Goal: Communication & Community: Answer question/provide support

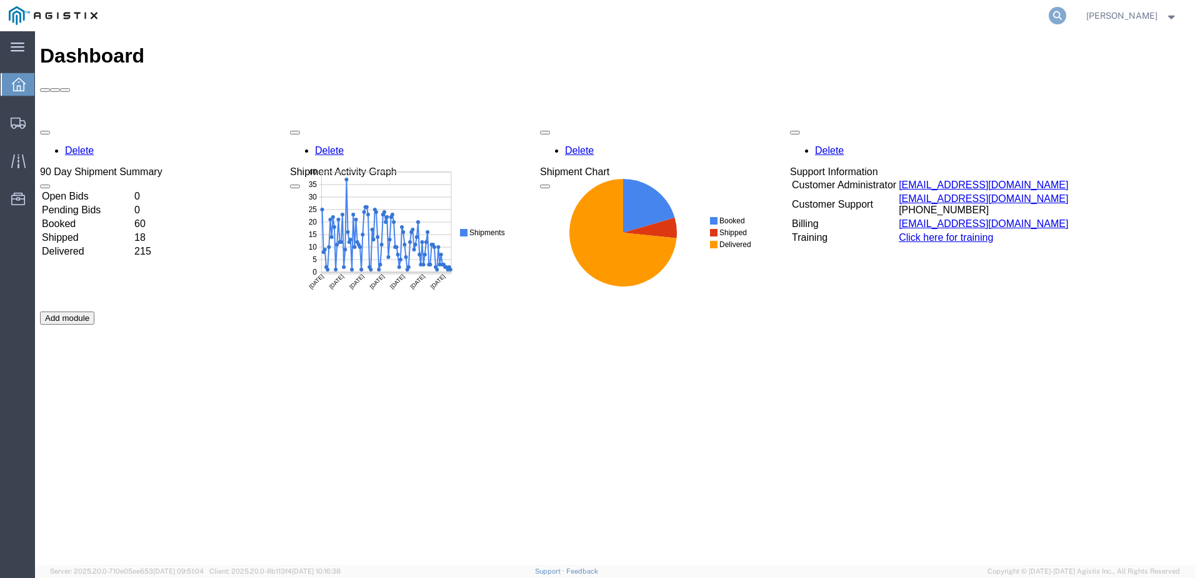
click at [1067, 15] on icon at bounding box center [1058, 16] width 18 height 18
click at [777, 18] on input "search" at bounding box center [859, 16] width 380 height 30
paste input "56849290"
type input "56849290"
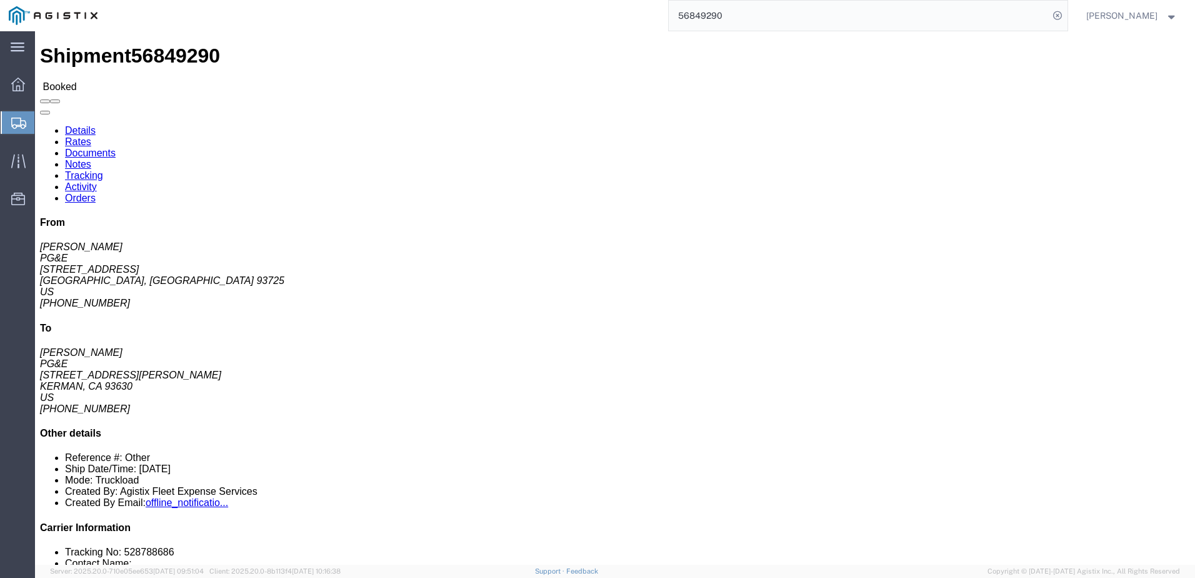
click span
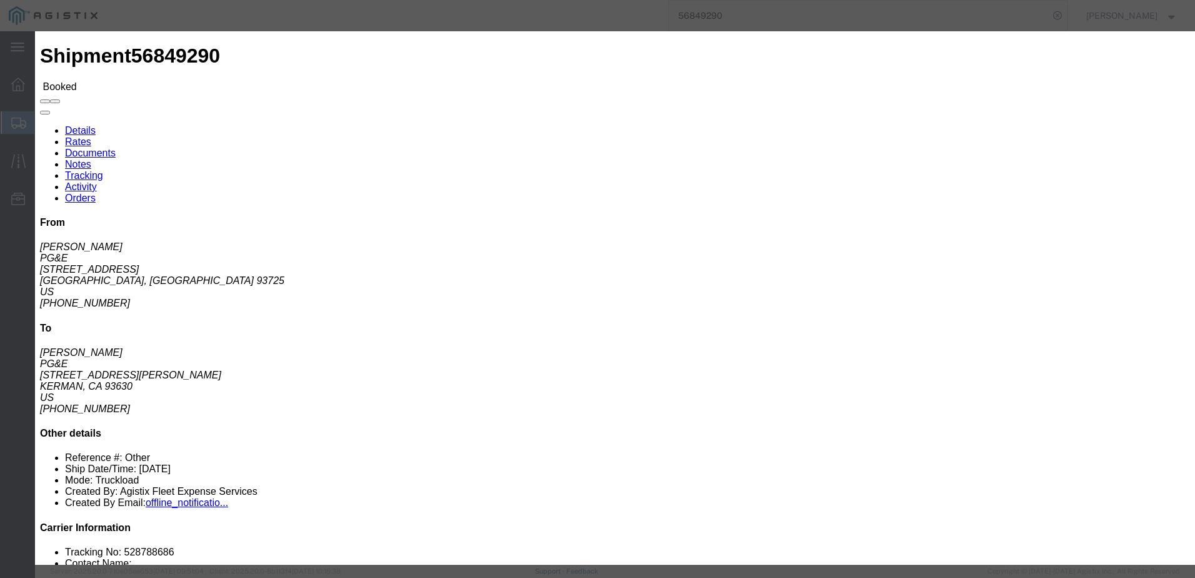
click input "text"
type input "[EMAIL_ADDRESS][DOMAIN_NAME]"
click label "PGE Fleet Bill Of Lading"
click input "PGE Fleet Bill Of Lading"
checkbox input "true"
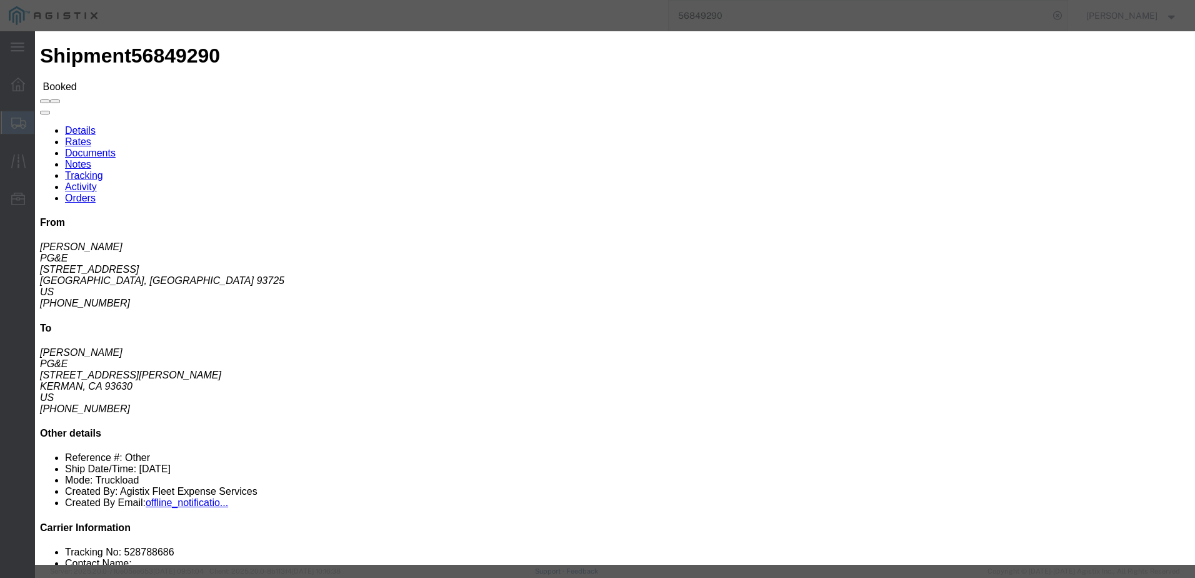
click button "Send"
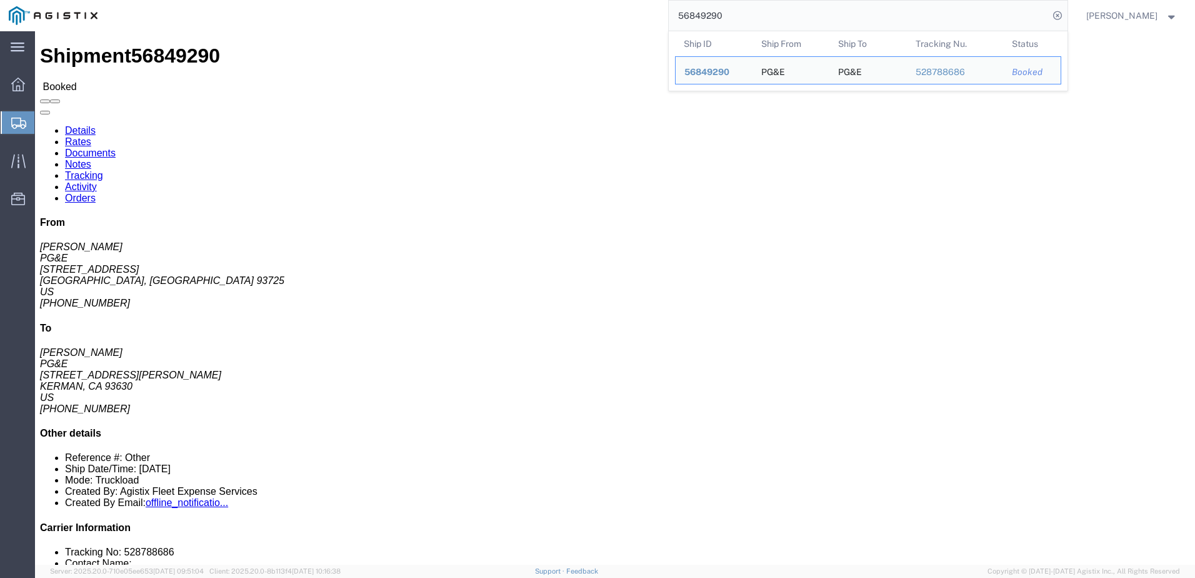
drag, startPoint x: 760, startPoint y: 20, endPoint x: 687, endPoint y: 10, distance: 73.8
click at [687, 10] on div "56849290 Ship ID Ship From Ship To Tracking Nu. Status Ship ID 56849290 Ship Fr…" at bounding box center [587, 15] width 962 height 31
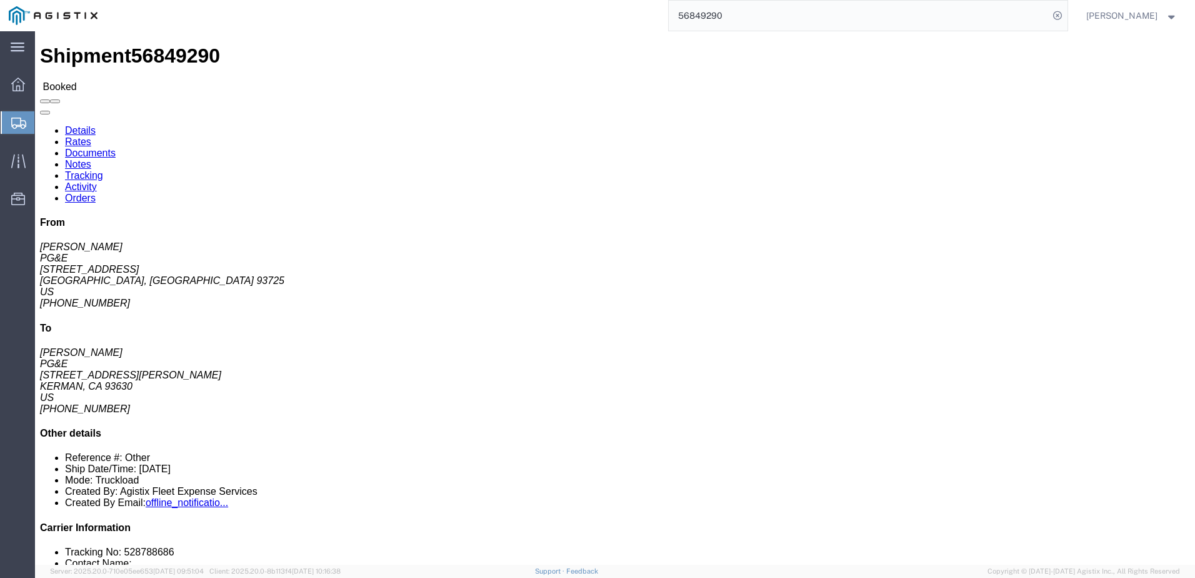
paste input "308"
type input "56849308"
click span
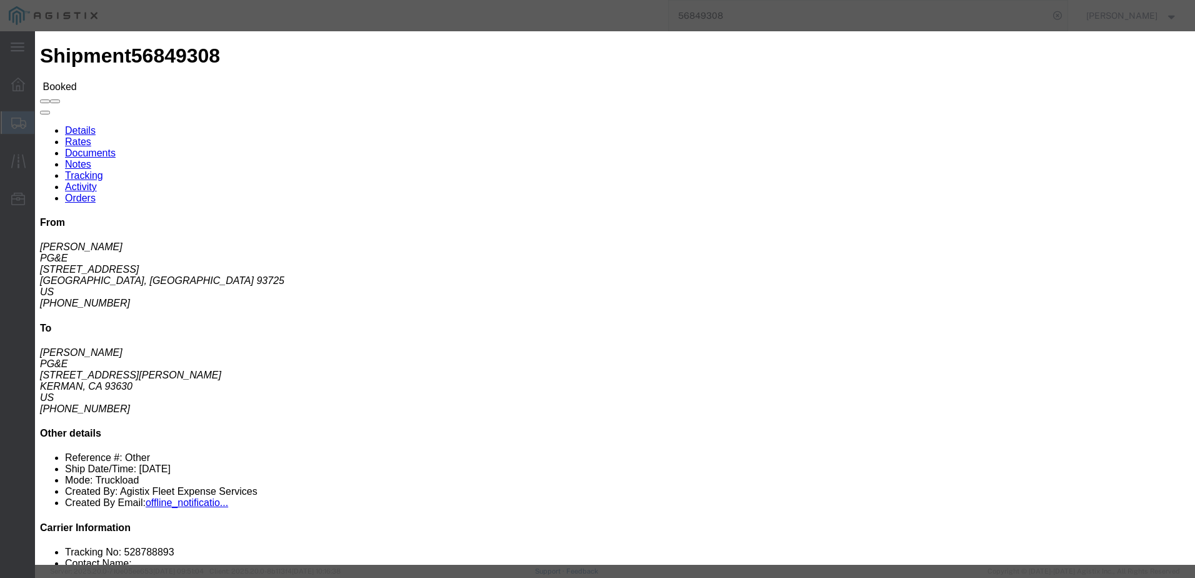
click input "text"
type input "[EMAIL_ADDRESS][DOMAIN_NAME]"
click input "PGE Fleet Bill Of Lading"
checkbox input "true"
click button "Send"
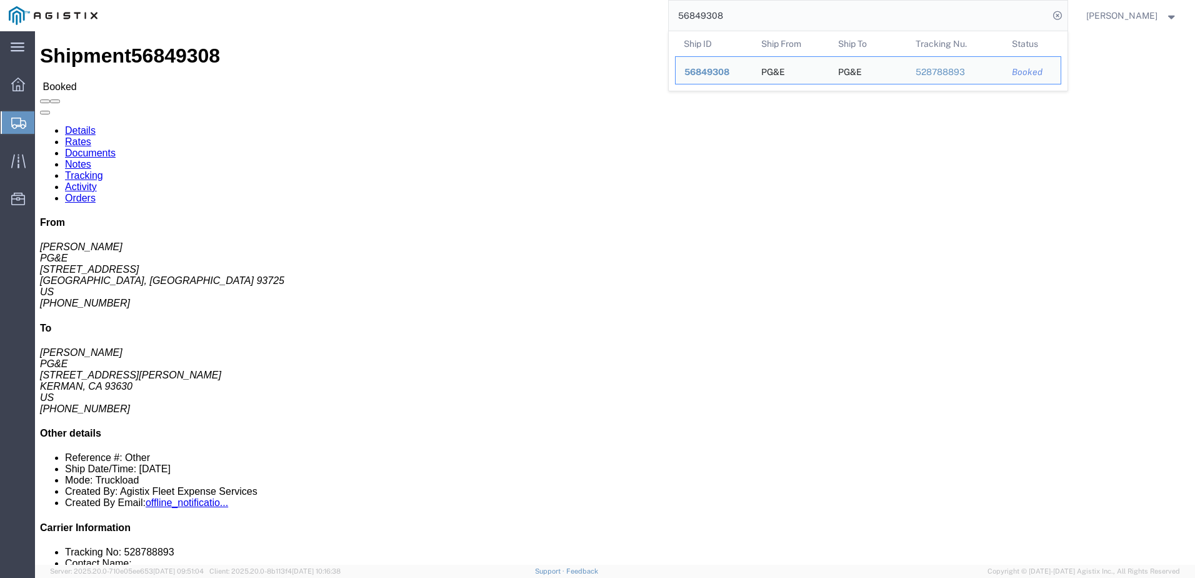
drag, startPoint x: 781, startPoint y: 16, endPoint x: 697, endPoint y: 14, distance: 83.8
click at [697, 14] on input "56849308" at bounding box center [859, 16] width 380 height 30
paste input "76909"
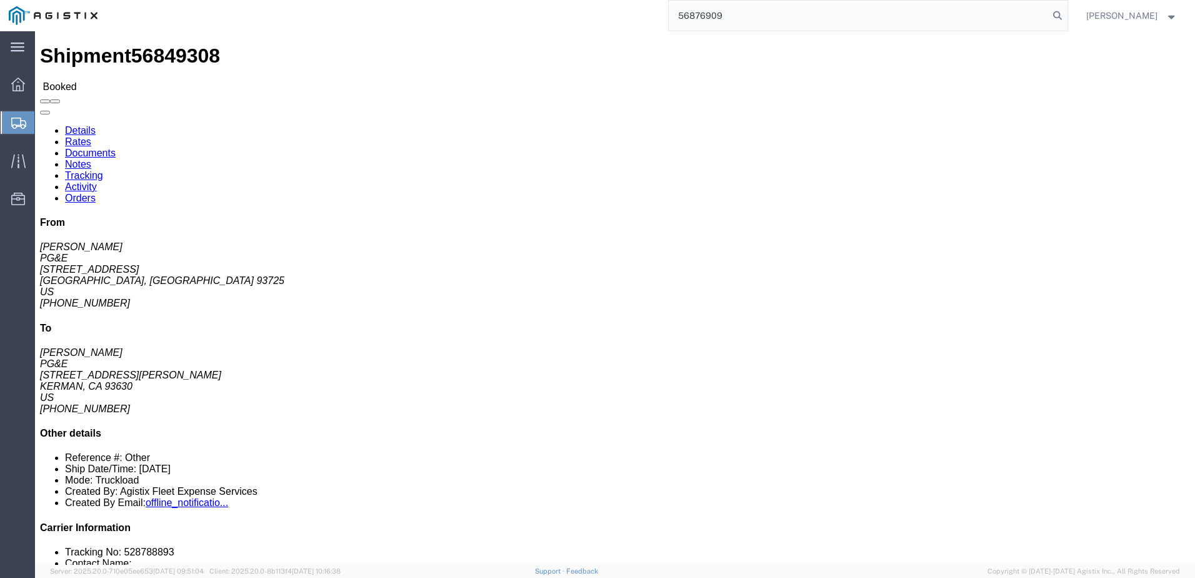
type input "56876909"
click span
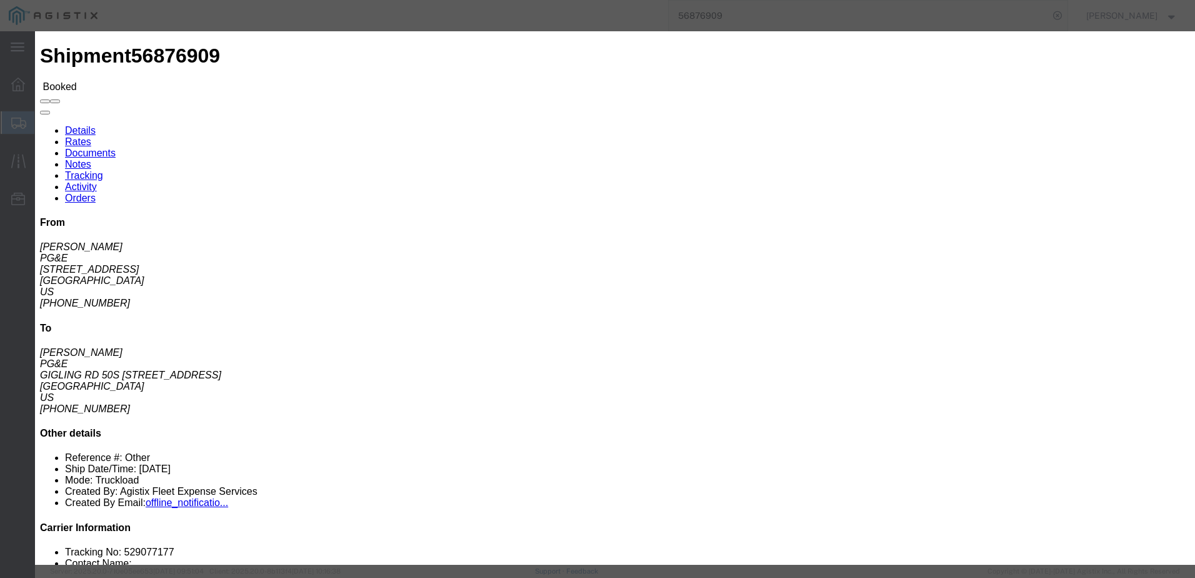
click input "text"
type input "[EMAIL_ADDRESS][DOMAIN_NAME]"
click label "PGE Fleet Bill Of Lading"
click input "PGE Fleet Bill Of Lading"
checkbox input "true"
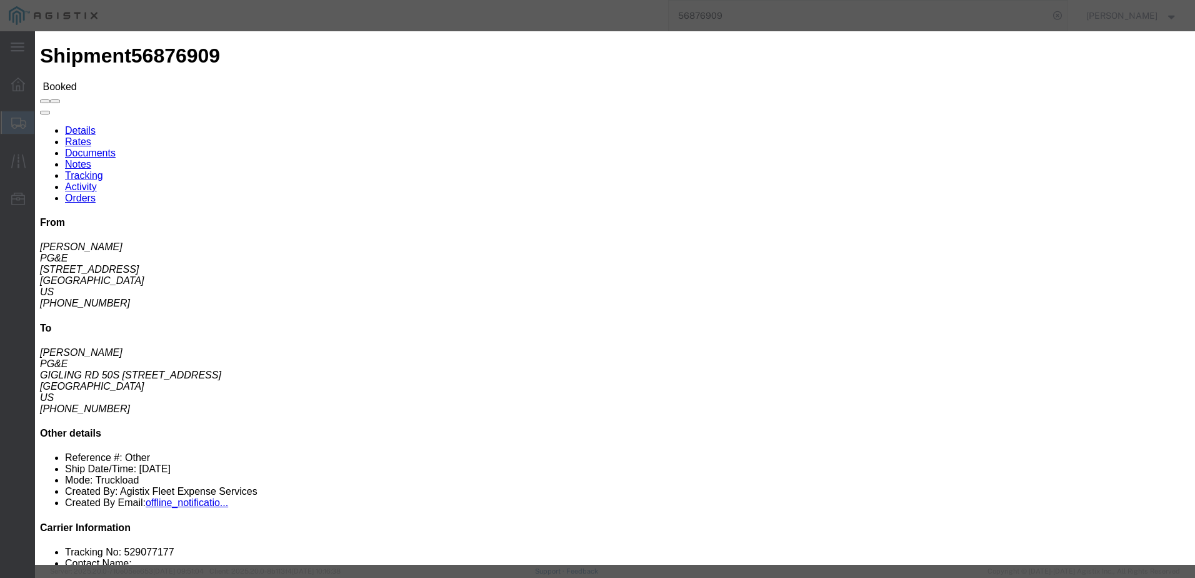
click button "Send"
